Goal: Complete application form

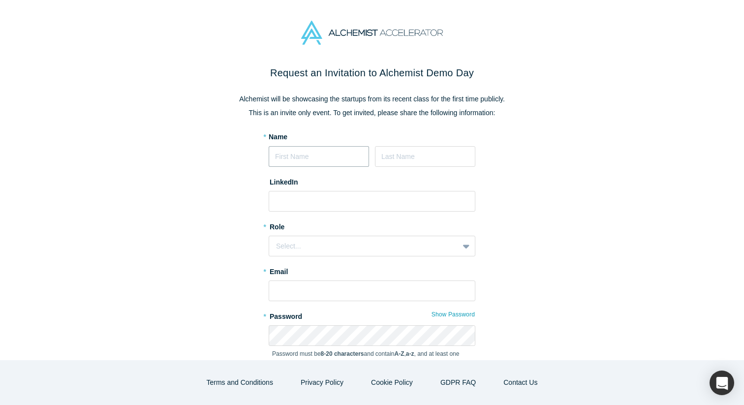
click at [306, 156] on input at bounding box center [319, 156] width 100 height 21
type input "[PERSON_NAME]"
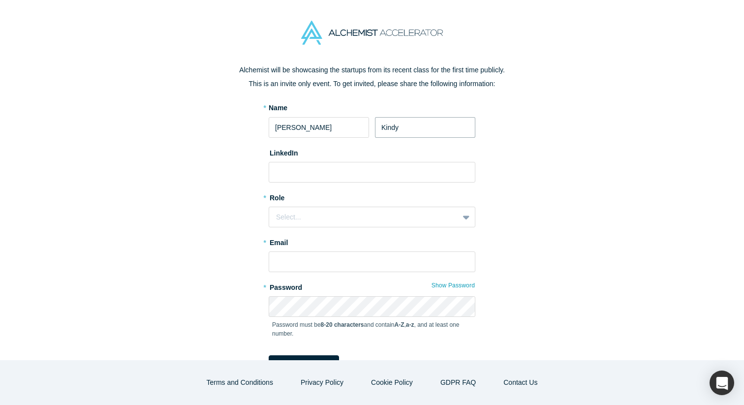
scroll to position [25, 0]
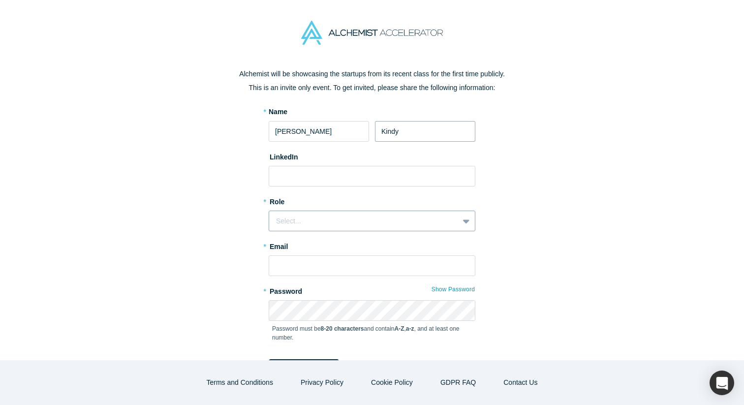
type input "Kindy"
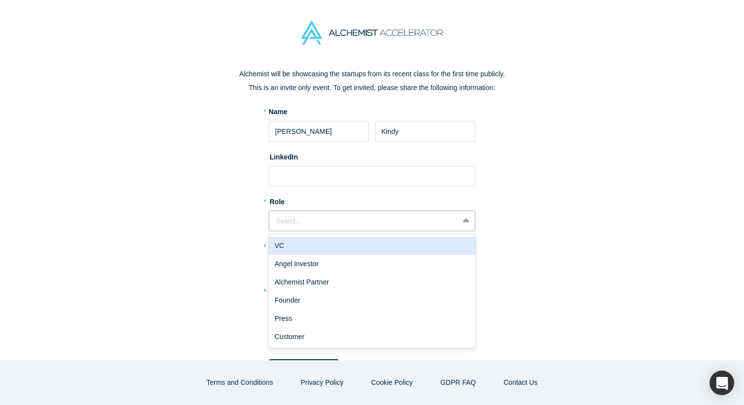
click at [295, 218] on div "Select..." at bounding box center [364, 221] width 176 height 10
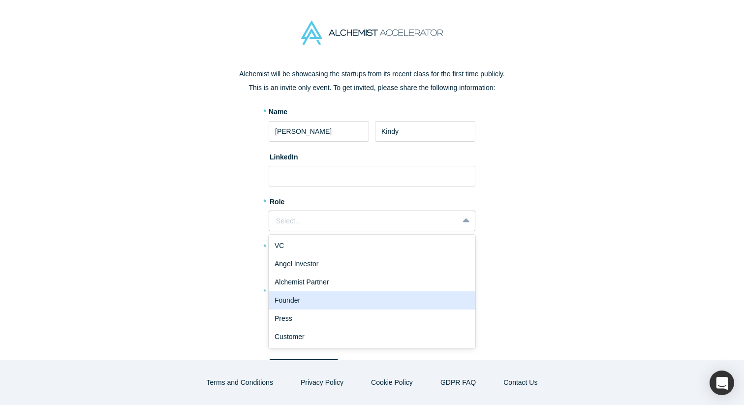
click at [307, 296] on div "Founder" at bounding box center [372, 300] width 207 height 18
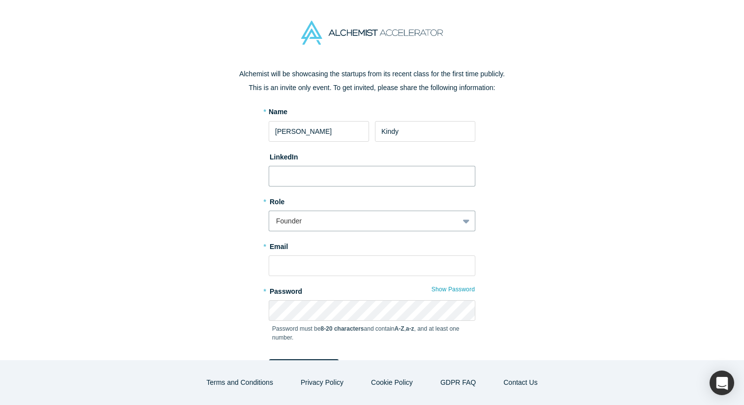
click at [343, 174] on input at bounding box center [372, 176] width 207 height 21
paste input "[URL][DOMAIN_NAME][PERSON_NAME]"
type input "[URL][DOMAIN_NAME][PERSON_NAME]"
click at [374, 261] on input "text" at bounding box center [372, 265] width 207 height 21
type input "[EMAIL_ADDRESS][DOMAIN_NAME]"
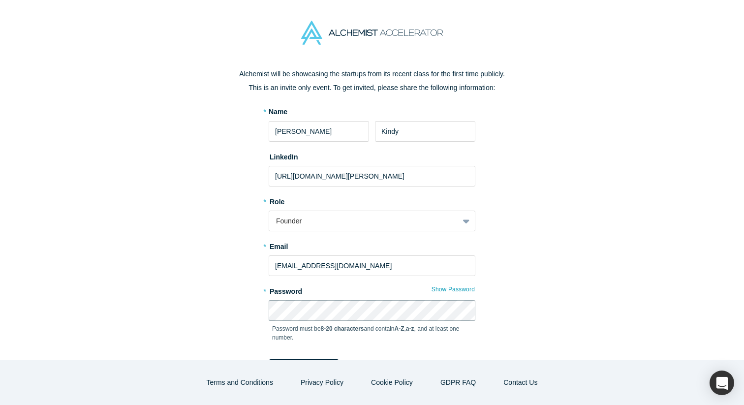
click at [0, 404] on com-1password-button at bounding box center [0, 405] width 0 height 0
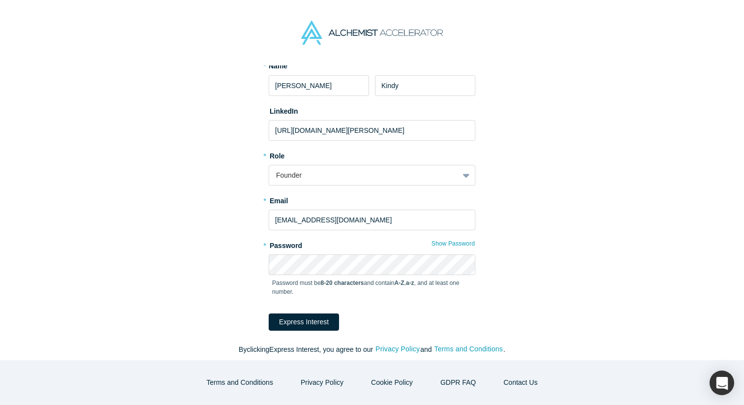
scroll to position [76, 0]
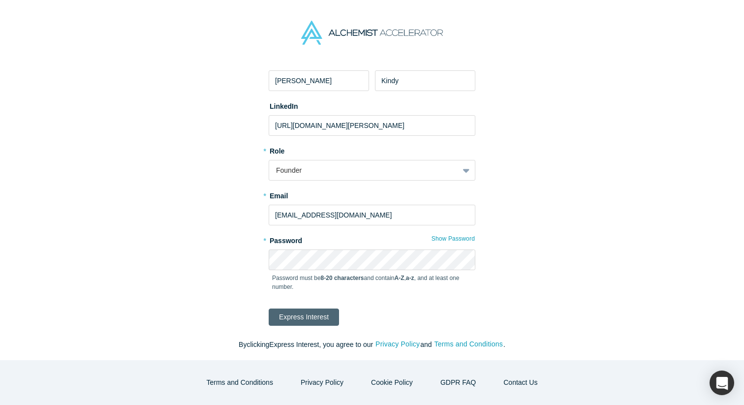
click at [318, 319] on button "Express Interest" at bounding box center [304, 317] width 70 height 17
